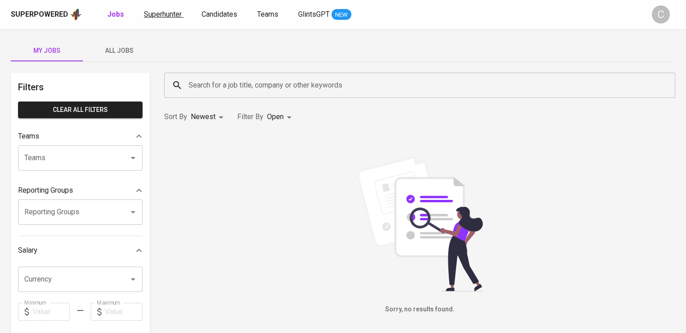
click at [162, 14] on span "Superhunter" at bounding box center [163, 14] width 38 height 9
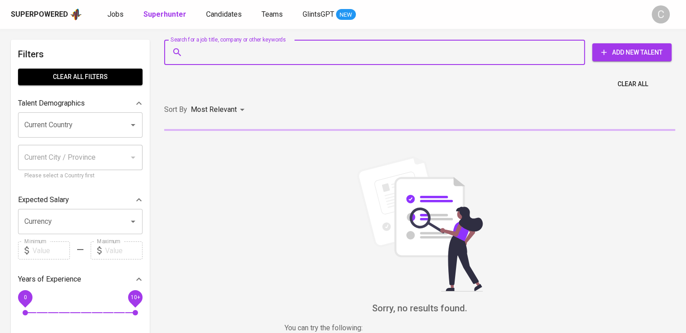
click at [263, 54] on input "Search for a job title, company or other keywords" at bounding box center [376, 52] width 381 height 17
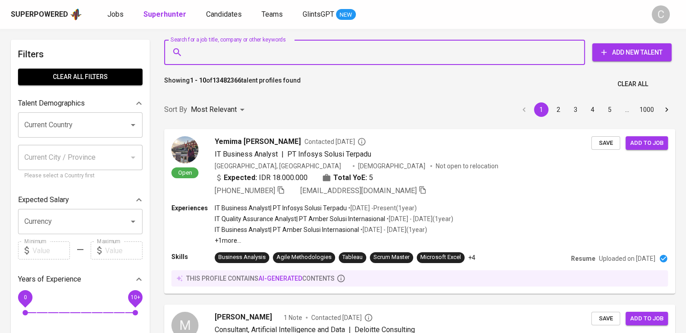
click at [263, 54] on input "Search for a job title, company or other keywords" at bounding box center [376, 52] width 381 height 17
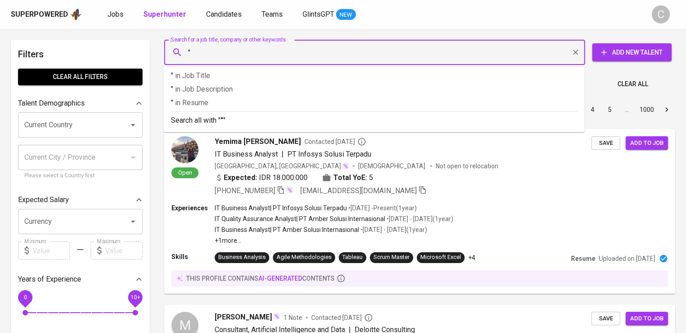
paste input "Capglobal Industry International"
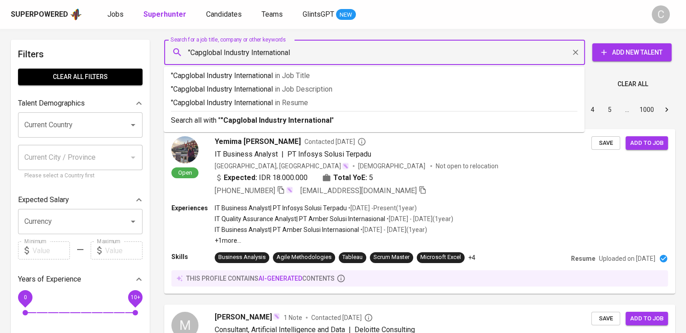
type input ""Capglobal Industry International""
click at [267, 100] on p ""Capglobal Industry International" in Resume" at bounding box center [374, 102] width 407 height 11
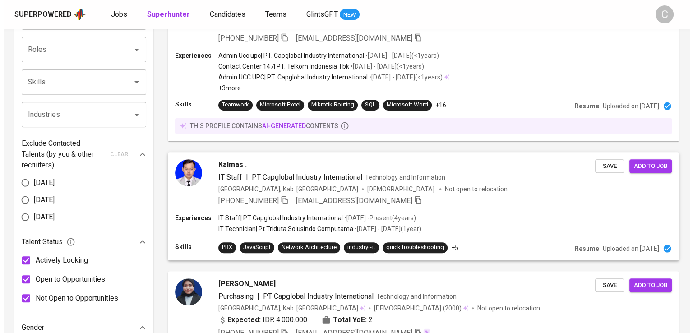
scroll to position [346, 0]
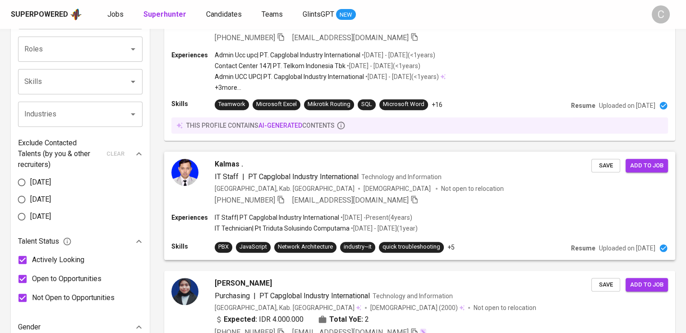
click at [347, 179] on span "PT Capglobal Industry International" at bounding box center [303, 176] width 111 height 9
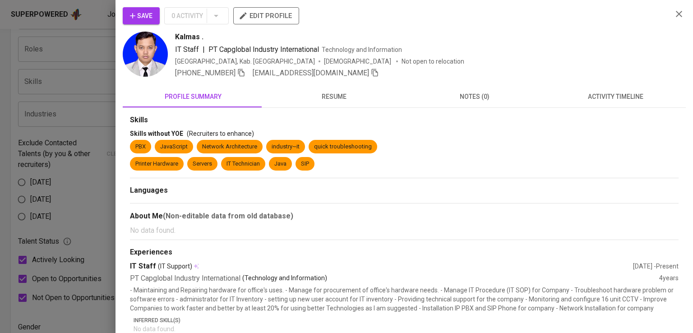
scroll to position [1, 0]
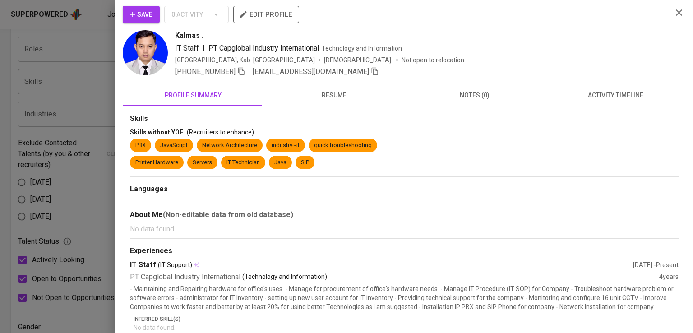
click at [527, 36] on div "Kalmas ." at bounding box center [420, 35] width 490 height 11
click at [242, 76] on span "[PHONE_NUMBER]" at bounding box center [210, 71] width 70 height 11
click at [245, 72] on icon "button" at bounding box center [241, 72] width 6 height 8
click at [415, 48] on div "IT Staff | PT Capglobal Industry International Technology and Information" at bounding box center [420, 48] width 490 height 11
click at [498, 4] on div "Save 0 Activity edit profile Kalmas . IT Staff | PT Capglobal Industry Internat…" at bounding box center [405, 166] width 578 height 333
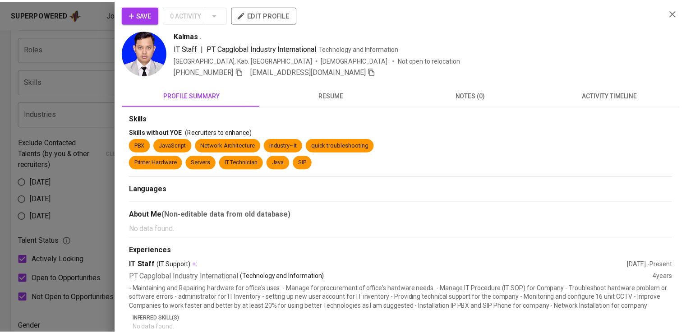
scroll to position [139, 0]
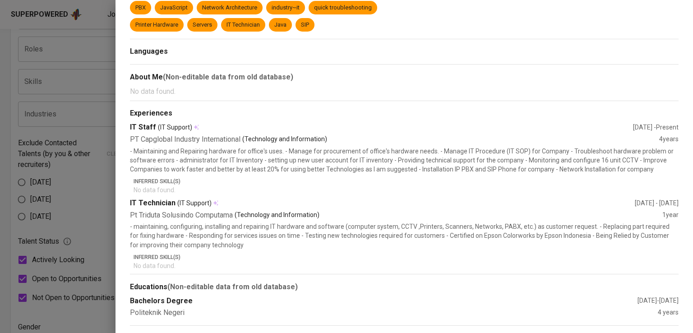
click at [45, 160] on div at bounding box center [346, 166] width 693 height 333
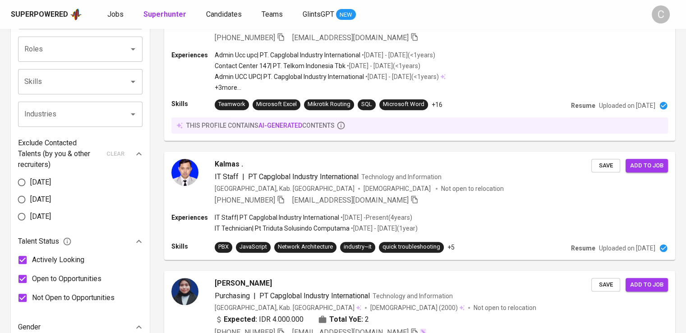
scroll to position [496, 0]
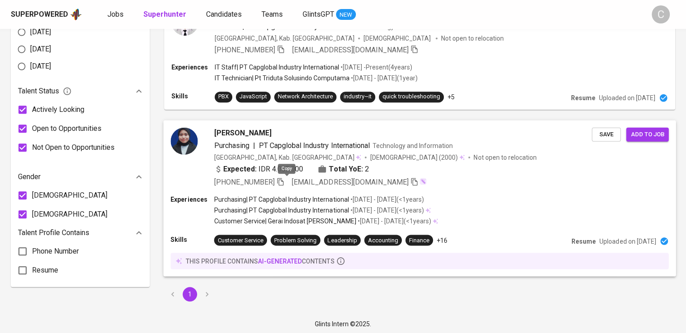
click at [284, 179] on icon "button" at bounding box center [281, 181] width 8 height 8
